Goal: Task Accomplishment & Management: Manage account settings

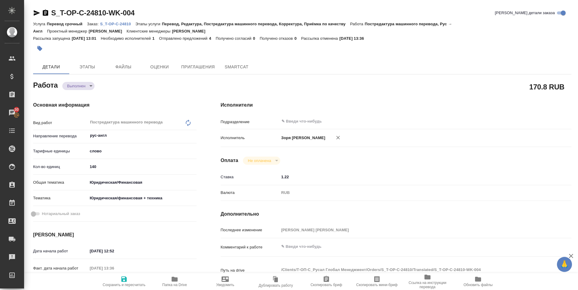
click at [128, 280] on span "Сохранить и пересчитать" at bounding box center [123, 281] width 43 height 11
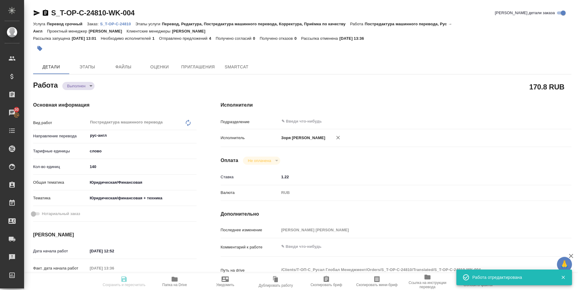
type input "completed"
type input "рус-англ"
type input "5a8b1489cc6b4906c91bfd90"
type input "140"
type input "yr-fn"
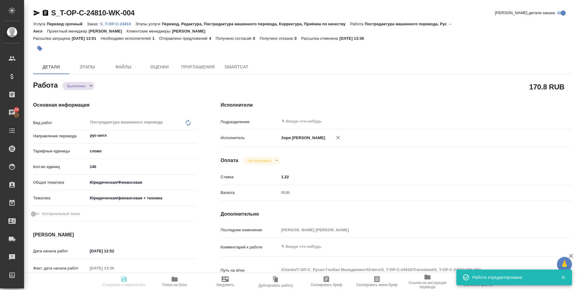
type input "5a8b8b956a9677013d343e73"
type input "15.08.2025 12:52"
type input "15.08.2025 13:36"
type input "15.08.2025 14:00"
type input "15.08.2025 13:37"
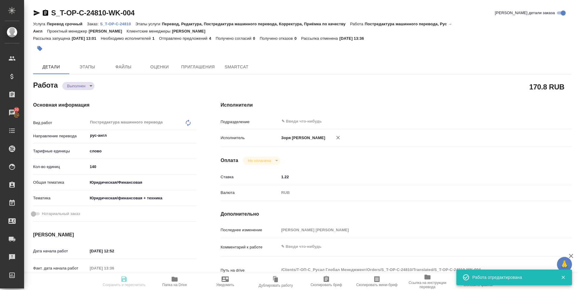
type input "15.08.2025 14:00"
type input "notPayed"
type input "1.22"
type input "RUB"
type input "Зоря Татьяна"
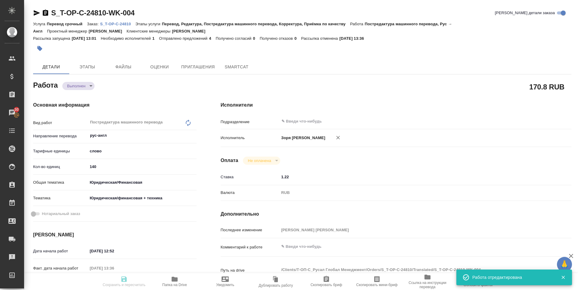
type input "S_T-OP-C-24810"
type input "Т-ОП-С-46447"
type input "Перевод срочный"
type input "Перевод, Редактура, Постредактура машинного перевода, Корректура, Приёмка по ка…"
type input "Горленко Юлия"
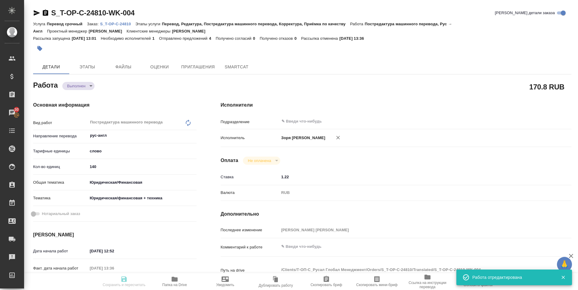
type input "/Clients/Т-ОП-С_Русал Глобал Менеджмент/Orders/S_T-OP-C-24810"
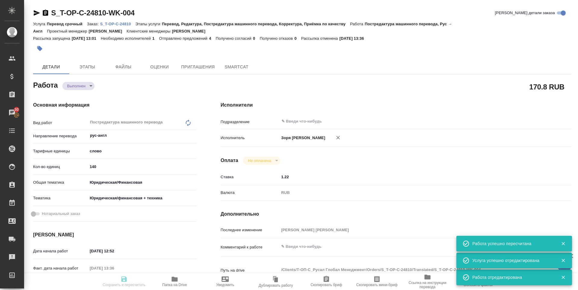
type input "completed"
type input "рус-англ"
type input "5a8b1489cc6b4906c91bfd90"
type input "140"
type input "yr-fn"
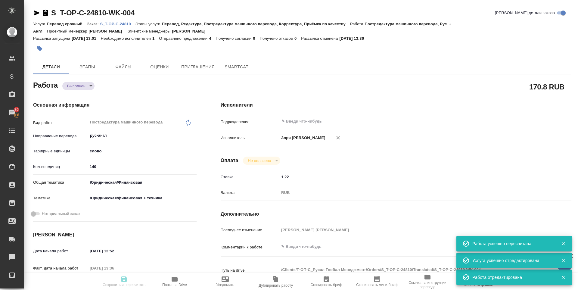
type input "5a8b8b956a9677013d343e73"
type input "15.08.2025 12:52"
type input "15.08.2025 13:36"
type input "15.08.2025 14:00"
type input "15.08.2025 13:37"
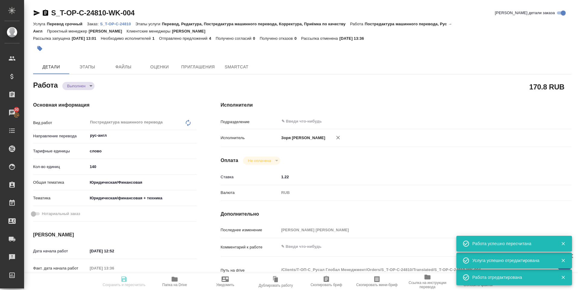
type input "15.08.2025 14:00"
type input "notPayed"
type input "1.22"
type input "RUB"
type input "Зоря Татьяна"
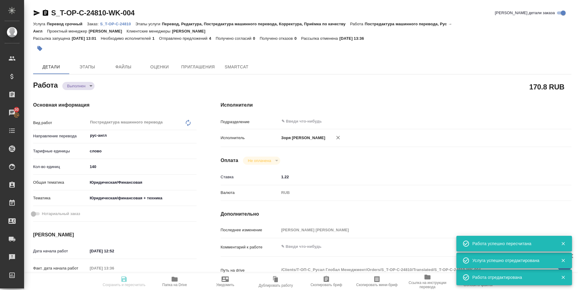
type input "S_T-OP-C-24810"
type input "Т-ОП-С-46447"
type input "Перевод срочный"
type input "Перевод, Редактура, Постредактура машинного перевода, Корректура, Приёмка по ка…"
type input "Горленко Юлия"
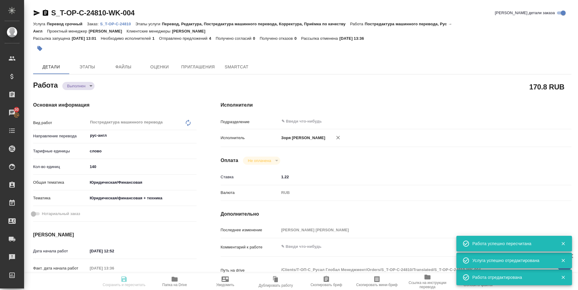
type input "/Clients/Т-ОП-С_Русал Глобал Менеджмент/Orders/S_T-OP-C-24810"
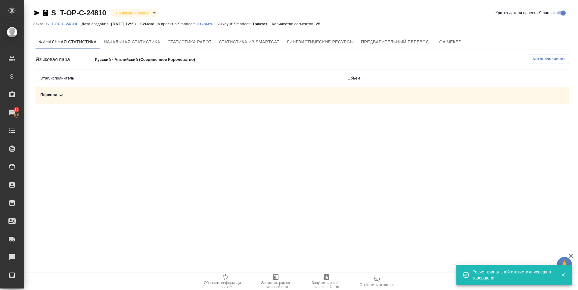
click at [55, 101] on td "Перевод" at bounding box center [189, 95] width 307 height 17
click at [60, 98] on icon at bounding box center [61, 95] width 7 height 7
click at [542, 117] on icon "button" at bounding box center [543, 116] width 6 height 5
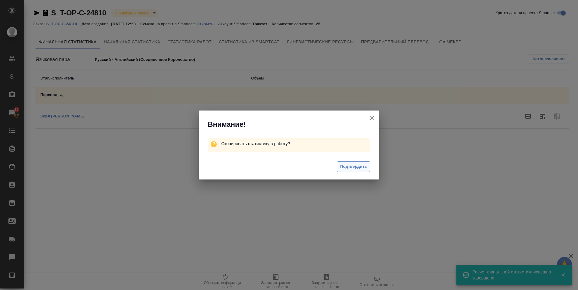
click at [348, 168] on span "Подтвердить" at bounding box center [353, 166] width 27 height 7
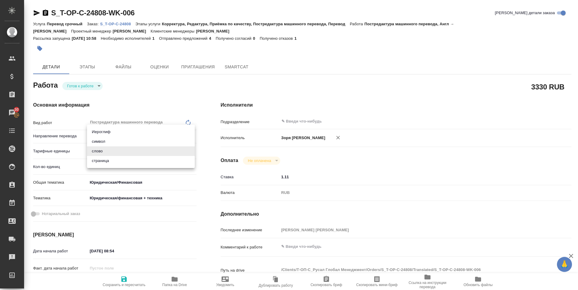
click at [168, 146] on body "🙏 .cls-1 fill:#fff; AWATERA [PERSON_NAME] Спецификации Заказы 30 Чаты Todo Прое…" at bounding box center [289, 145] width 578 height 290
click at [165, 93] on div at bounding box center [289, 145] width 578 height 290
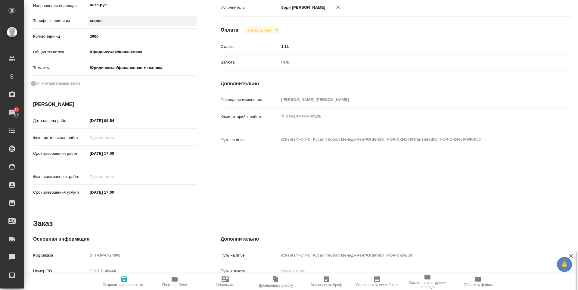
scroll to position [249, 0]
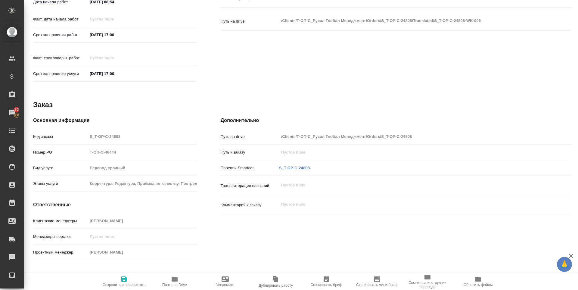
click at [295, 164] on div "S_T-OP-C-24808" at bounding box center [294, 168] width 33 height 8
click at [295, 166] on link "S_T-OP-C-24808" at bounding box center [294, 168] width 31 height 5
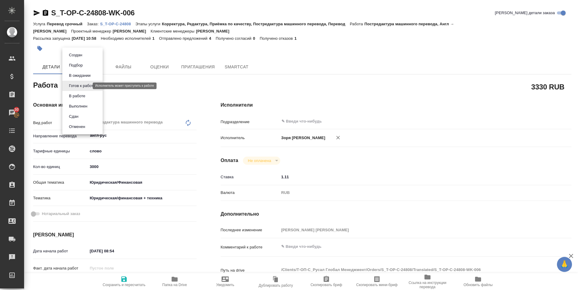
click at [85, 87] on body "🙏 .cls-1 fill:#fff; AWATERA Zoria Tatiana Клиенты Спецификации Заказы 30 Чаты T…" at bounding box center [289, 145] width 578 height 290
click at [83, 98] on button "В работе" at bounding box center [77, 96] width 20 height 7
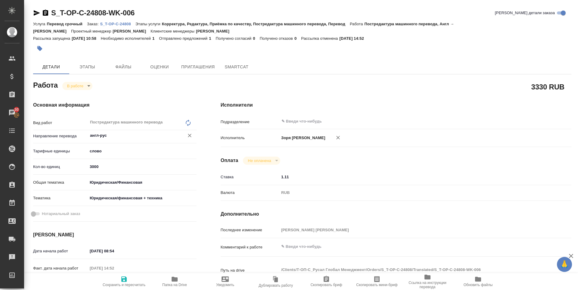
type textarea "x"
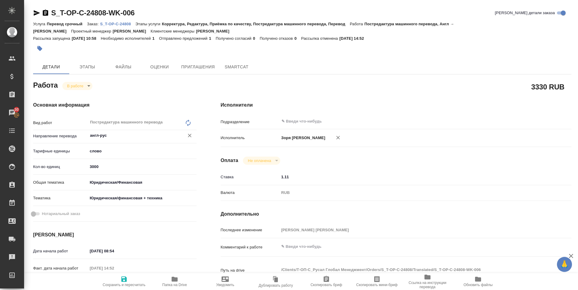
type textarea "x"
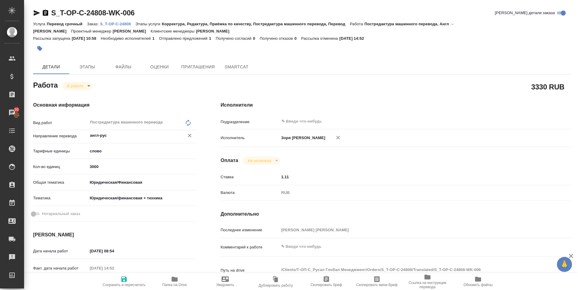
type textarea "x"
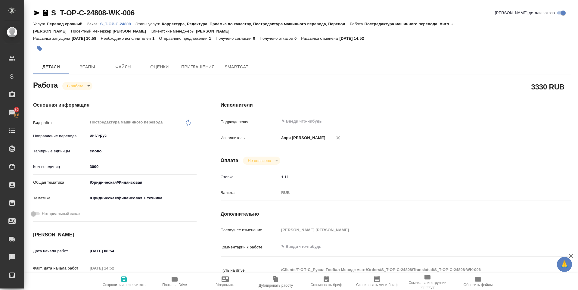
type textarea "x"
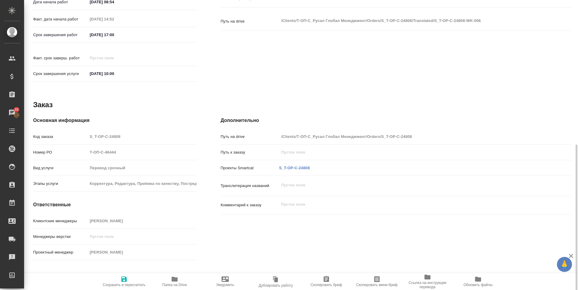
scroll to position [258, 0]
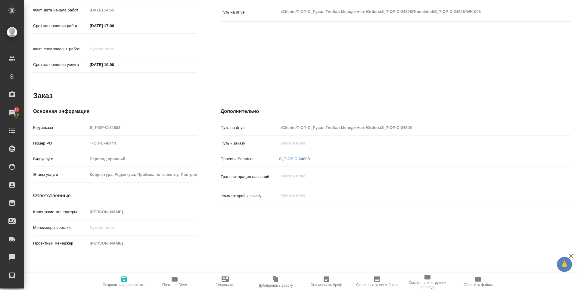
click at [175, 284] on span "Папка на Drive" at bounding box center [174, 285] width 25 height 4
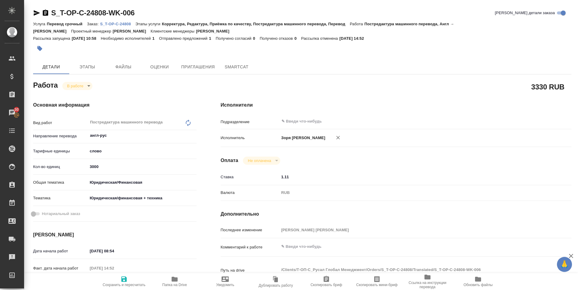
click at [37, 14] on icon "button" at bounding box center [37, 12] width 6 height 5
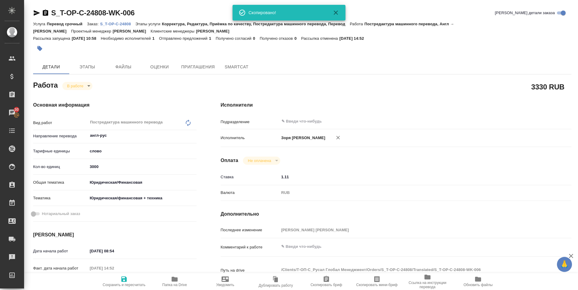
type textarea "x"
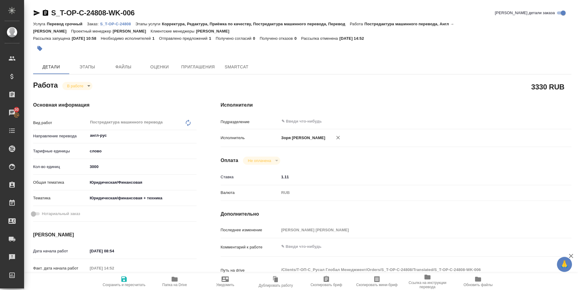
click at [74, 89] on body "🙏 .cls-1 fill:#fff; AWATERA Zoria Tatiana Клиенты Спецификации Заказы 30 Чаты T…" at bounding box center [289, 145] width 578 height 290
click at [77, 99] on li "Выполнен" at bounding box center [82, 96] width 40 height 10
type textarea "x"
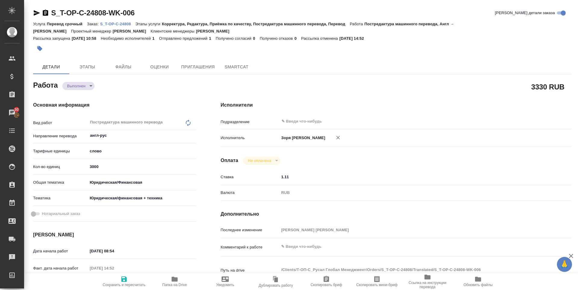
type textarea "x"
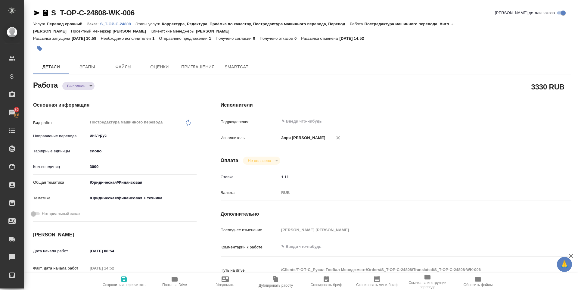
type textarea "x"
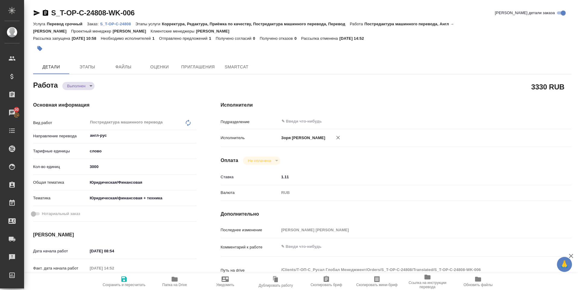
type textarea "x"
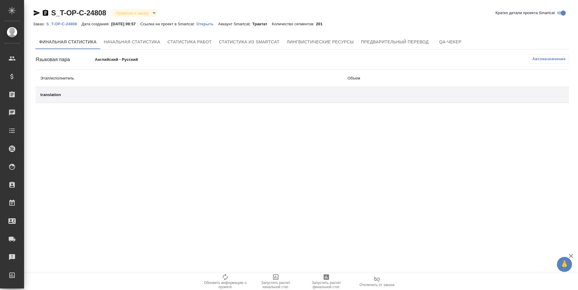
click at [323, 281] on span "Запустить расчет финальной стат." at bounding box center [326, 285] width 43 height 8
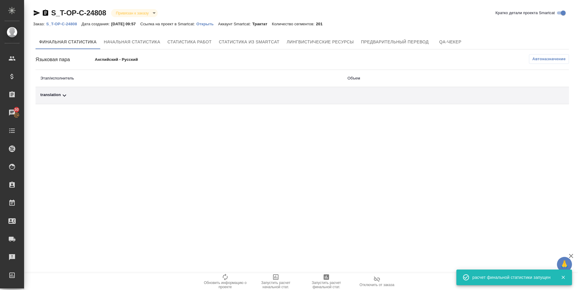
click at [48, 95] on div "translation" at bounding box center [189, 95] width 298 height 7
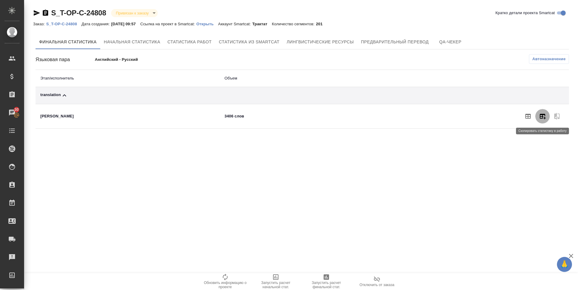
click at [543, 111] on button "button" at bounding box center [542, 116] width 14 height 14
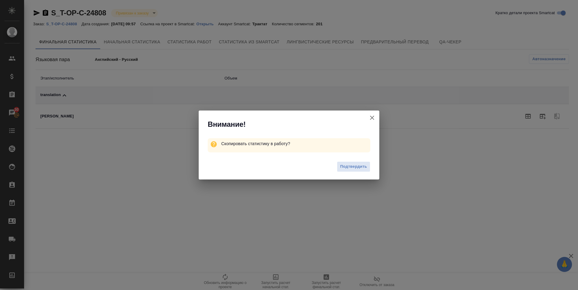
click at [354, 159] on div "Подтвердить" at bounding box center [289, 167] width 181 height 24
click at [351, 164] on span "Подтвердить" at bounding box center [353, 166] width 27 height 7
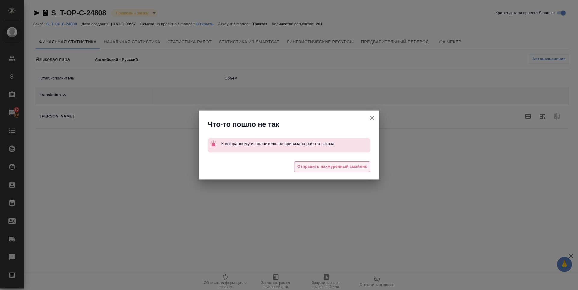
click at [354, 167] on span "Отправить нахмуренный смайлик" at bounding box center [333, 166] width 70 height 7
